Goal: Task Accomplishment & Management: Use online tool/utility

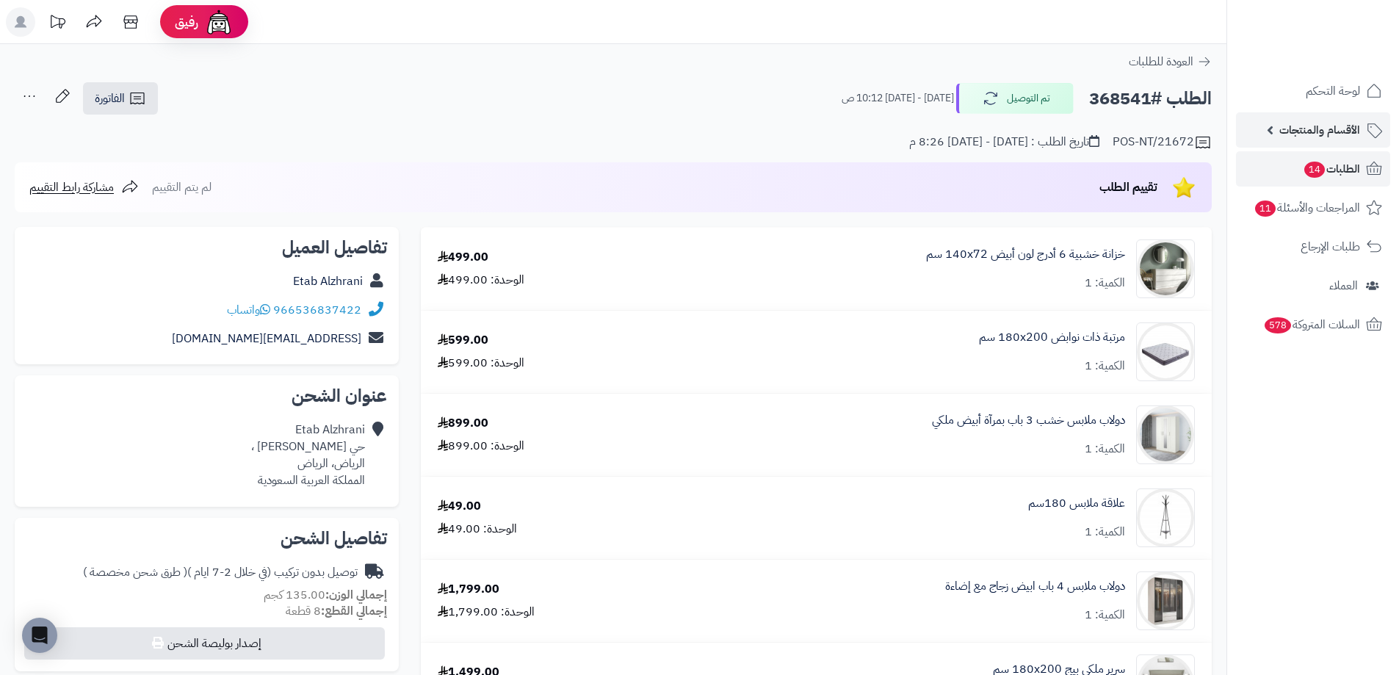
click at [1283, 129] on span "الأقسام والمنتجات" at bounding box center [1320, 130] width 81 height 21
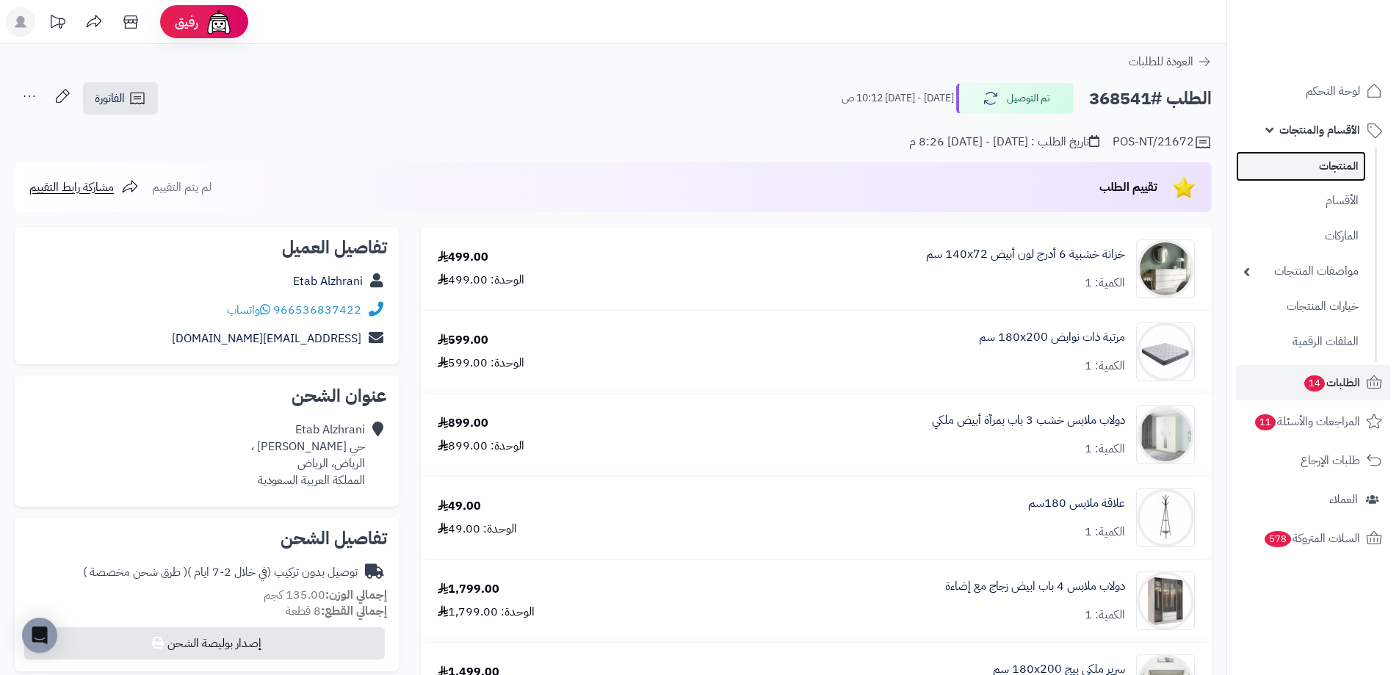
click at [1321, 175] on link "المنتجات" at bounding box center [1301, 166] width 130 height 30
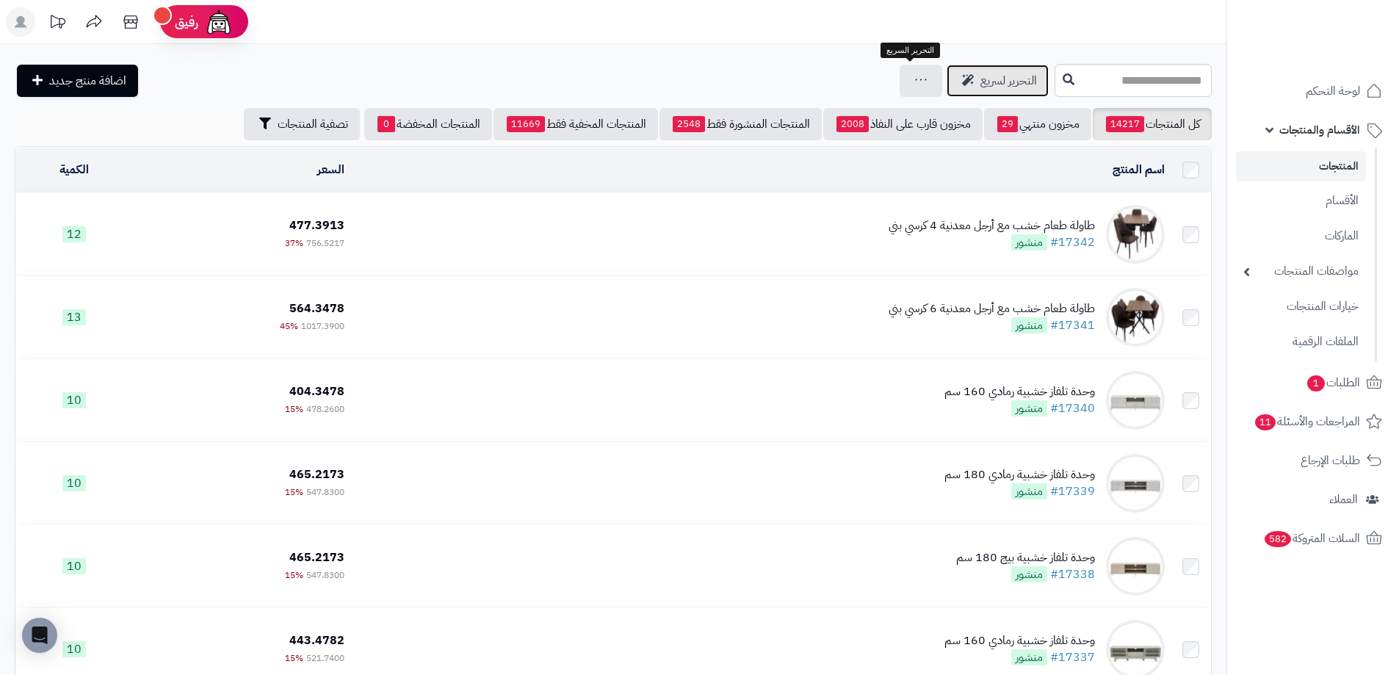
click at [981, 82] on span "التحرير لسريع" at bounding box center [1009, 81] width 57 height 18
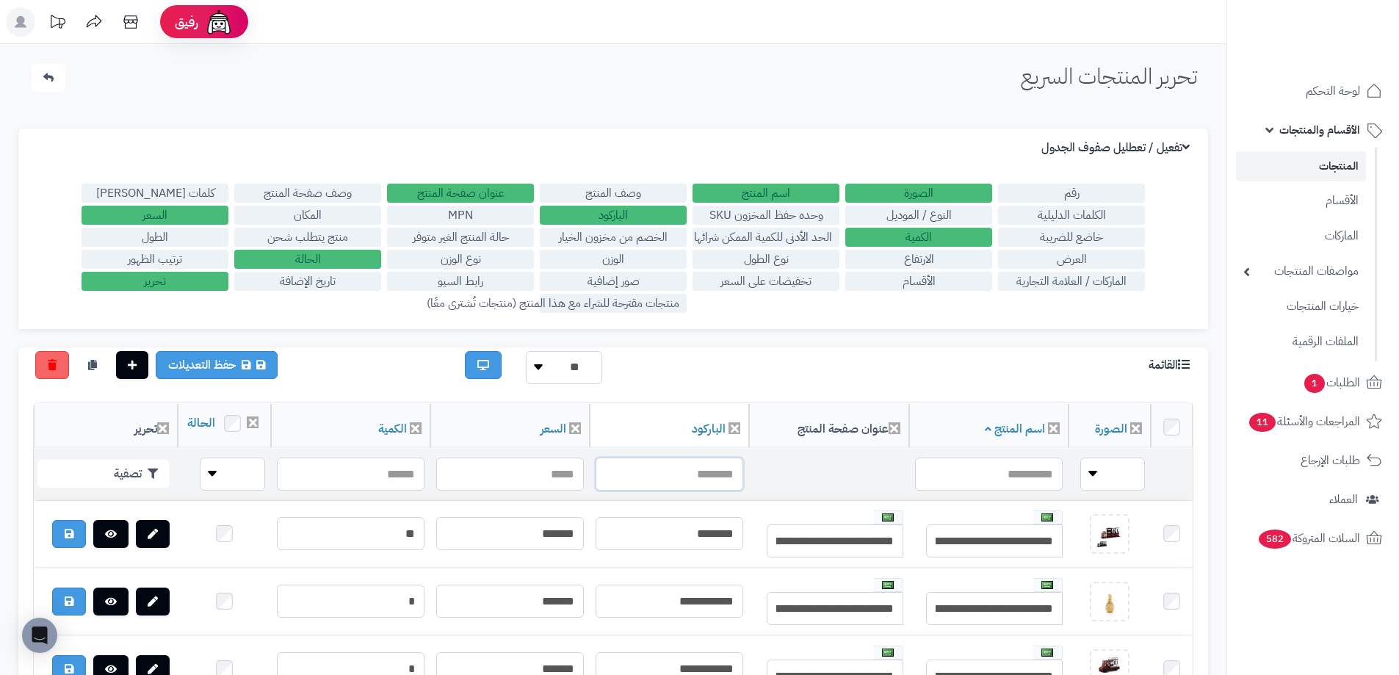
click at [685, 485] on input "text" at bounding box center [670, 474] width 148 height 33
type input "**********"
click at [94, 487] on button "تصفية" at bounding box center [103, 473] width 132 height 28
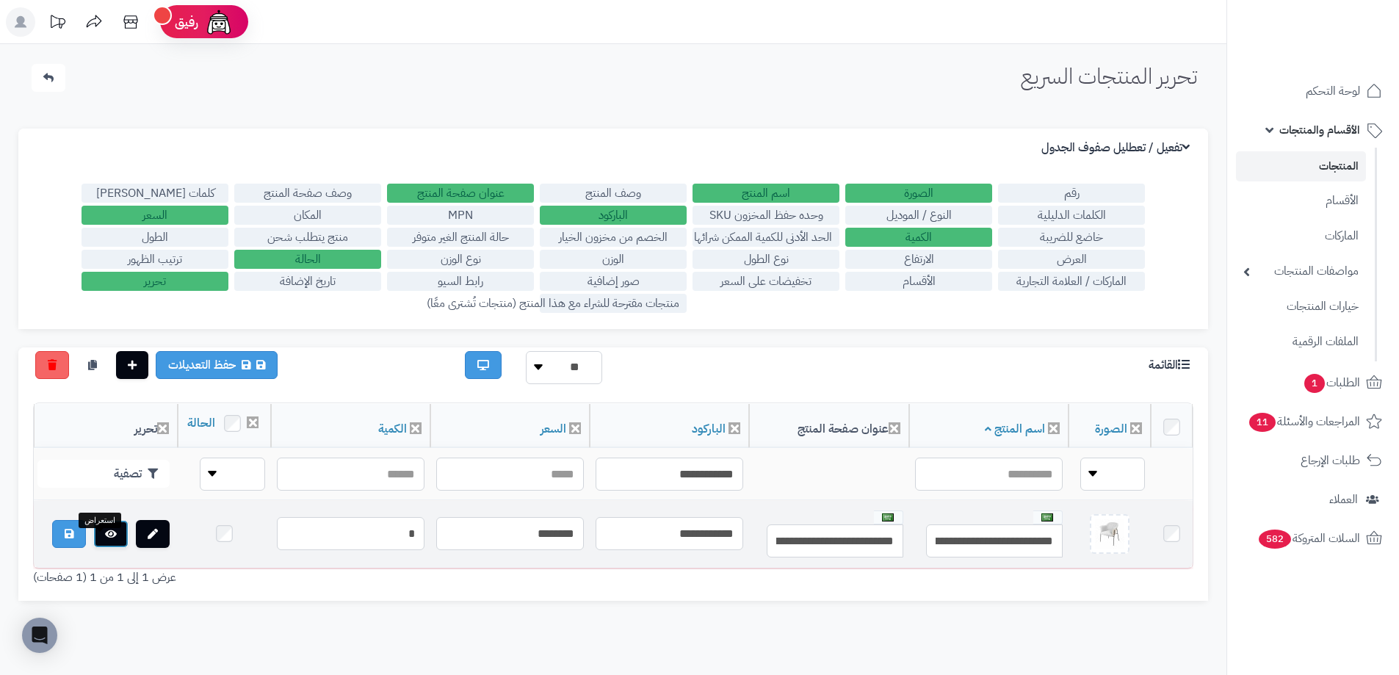
click at [105, 542] on link at bounding box center [110, 534] width 35 height 28
